Goal: Obtain resource: Obtain resource

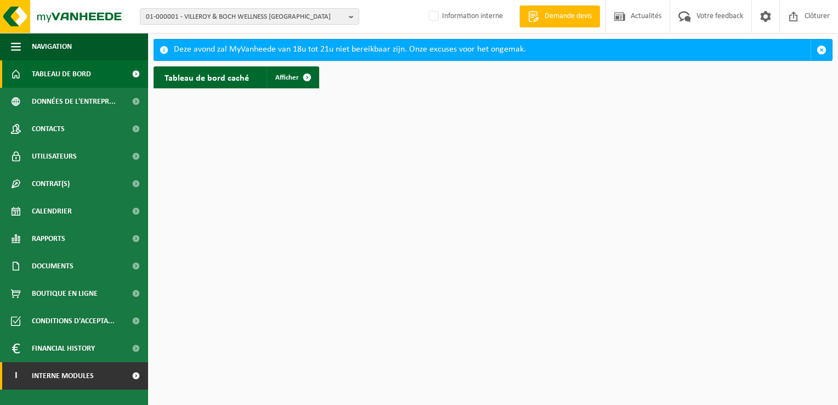
click at [37, 377] on span "Interne modules" at bounding box center [63, 375] width 62 height 27
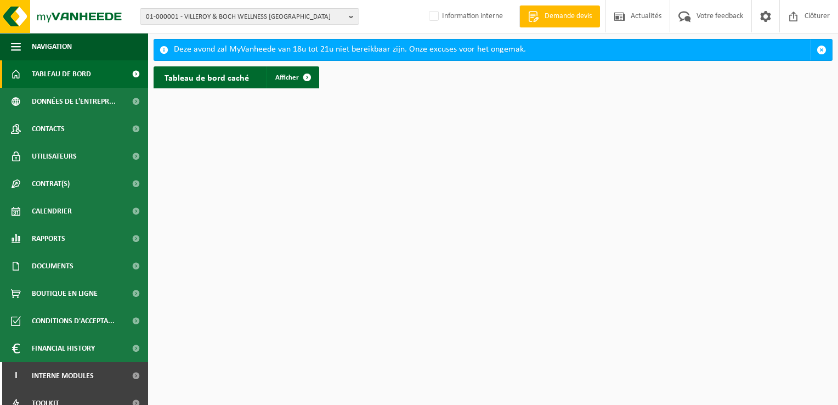
scroll to position [66, 0]
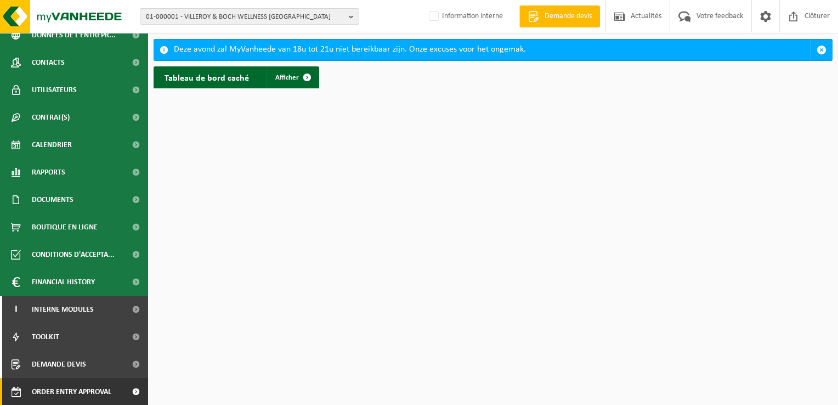
click at [58, 387] on span "Order entry approval" at bounding box center [72, 391] width 80 height 27
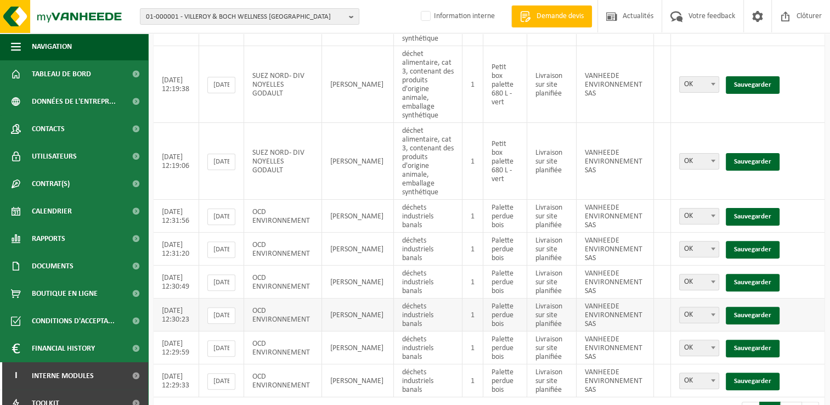
scroll to position [313, 0]
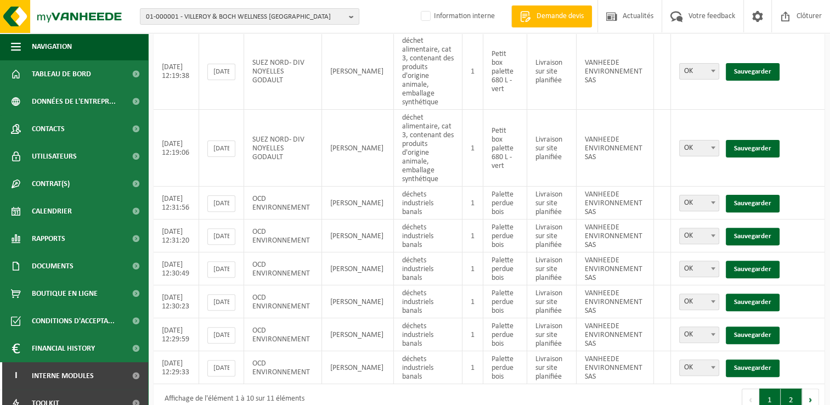
click at [790, 388] on button "2" at bounding box center [790, 399] width 21 height 22
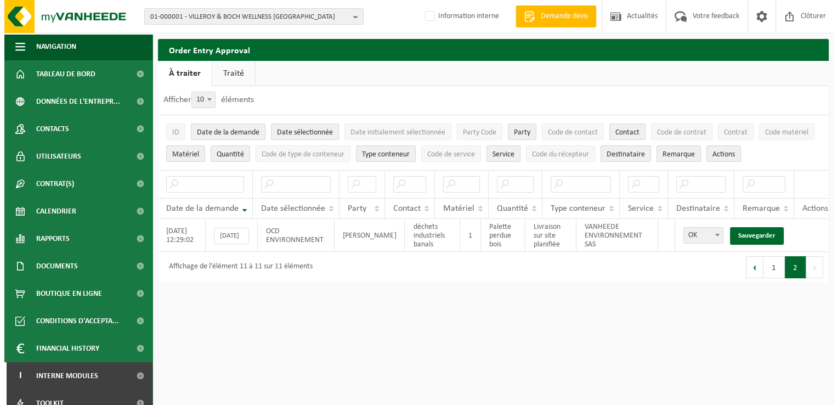
scroll to position [0, 0]
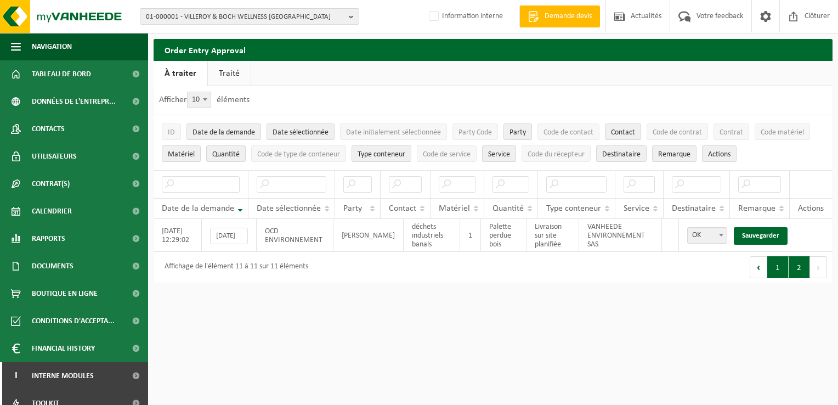
click at [775, 275] on button "1" at bounding box center [777, 267] width 21 height 22
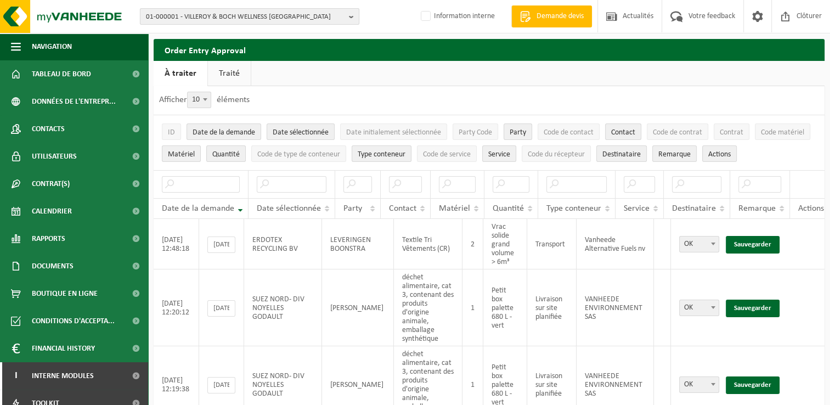
click at [254, 20] on span "01-000001 - VILLEROY & BOCH WELLNESS NV" at bounding box center [245, 17] width 199 height 16
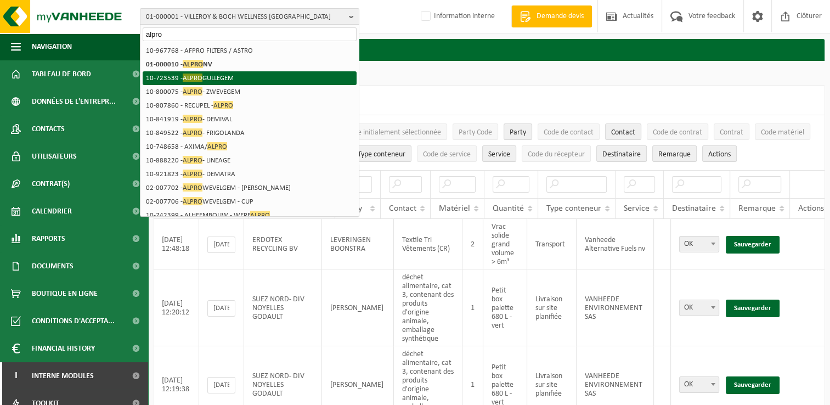
type input "alpro"
click at [191, 69] on li "01-000010 - ALPRO NV" at bounding box center [250, 65] width 214 height 14
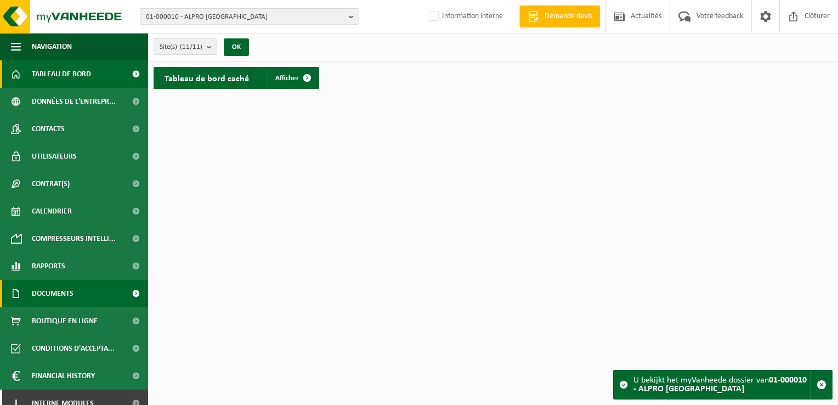
click at [63, 291] on span "Documents" at bounding box center [53, 293] width 42 height 27
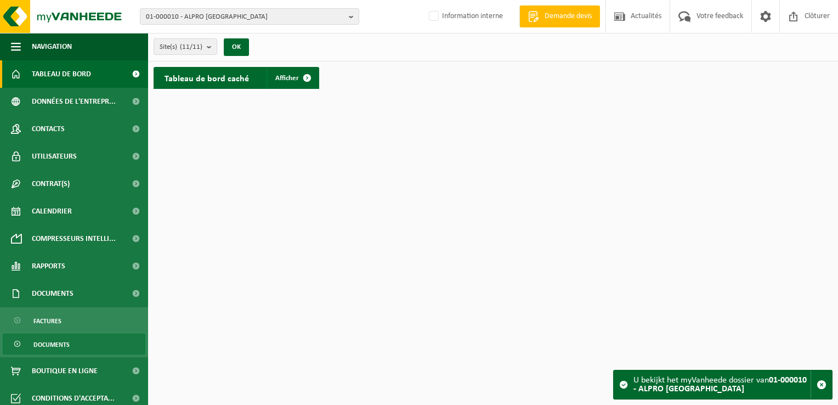
click at [58, 344] on span "Documents" at bounding box center [51, 344] width 36 height 21
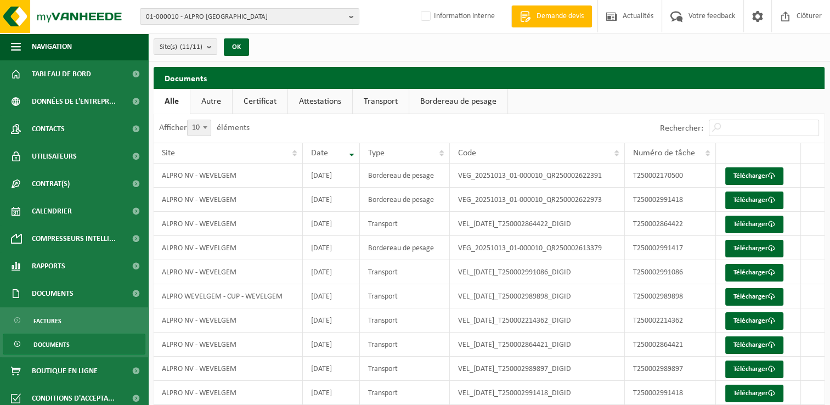
click at [266, 103] on link "Certificat" at bounding box center [260, 101] width 55 height 25
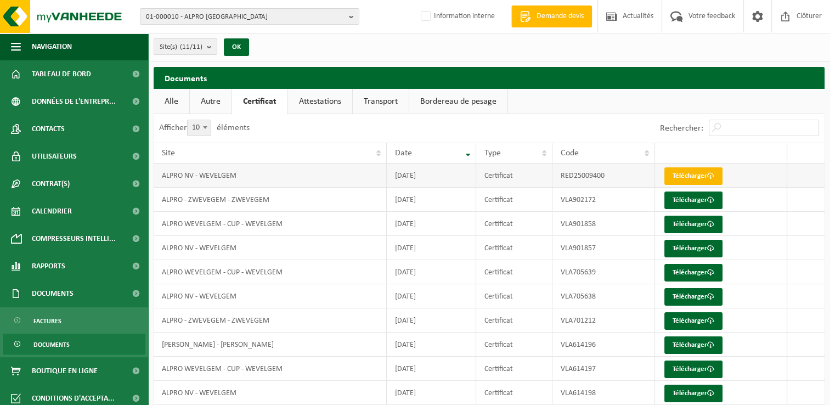
click at [709, 174] on span at bounding box center [710, 175] width 7 height 7
click at [213, 19] on span "01-000010 - ALPRO [GEOGRAPHIC_DATA]" at bounding box center [245, 17] width 199 height 16
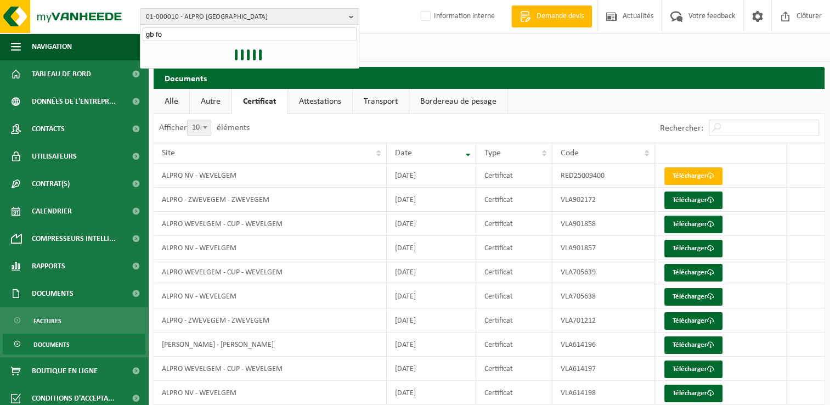
type input "gb foo"
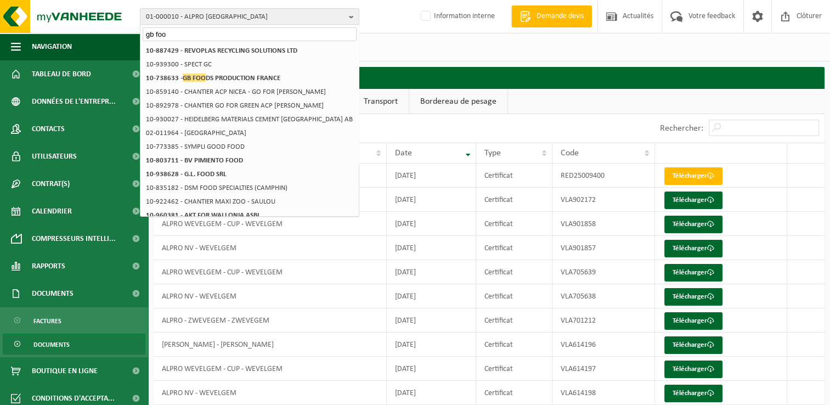
click at [170, 32] on input "gb foo" at bounding box center [250, 34] width 214 height 14
drag, startPoint x: 170, startPoint y: 32, endPoint x: 135, endPoint y: 34, distance: 35.1
click at [135, 34] on div "01-000010 - ALPRO NV gb foo 01-000010 - ALPRO NV 10-921823 - ALPRO - DEMATRA 10…" at bounding box center [415, 223] width 830 height 446
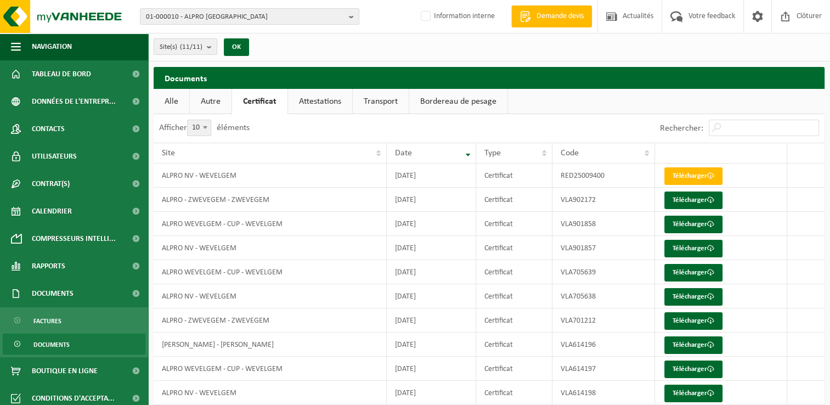
click at [789, 47] on div "Site(s) (11/11) Tout sélectionner Tout désélectionner ALPRO NV - WEVELGEM ALPRO…" at bounding box center [489, 47] width 682 height 29
